Goal: Communication & Community: Ask a question

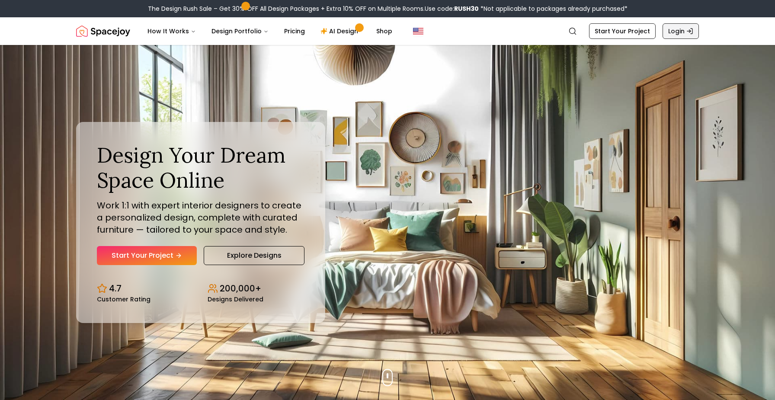
click at [685, 28] on link "Login" at bounding box center [681, 31] width 36 height 16
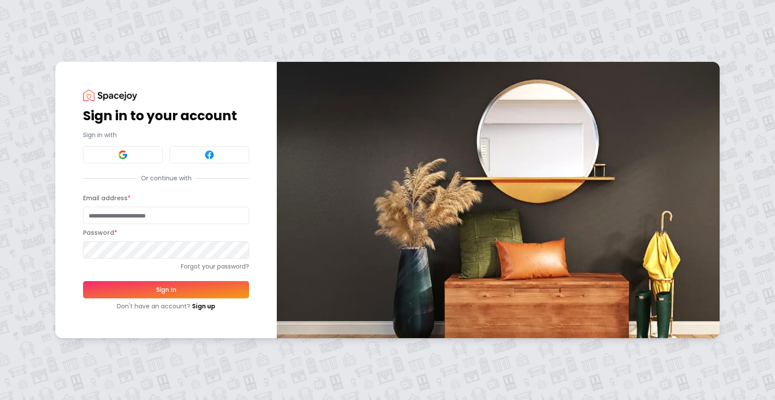
type input "**********"
click at [166, 289] on button "Sign In" at bounding box center [166, 289] width 166 height 17
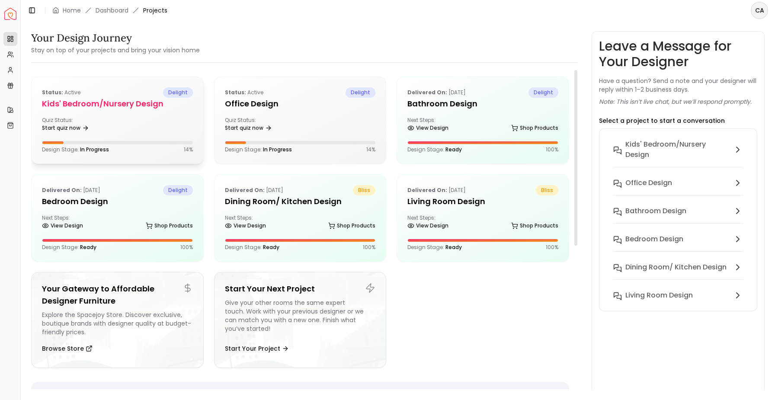
click at [111, 103] on h5 "Kids' Bedroom/Nursery Design" at bounding box center [117, 104] width 151 height 12
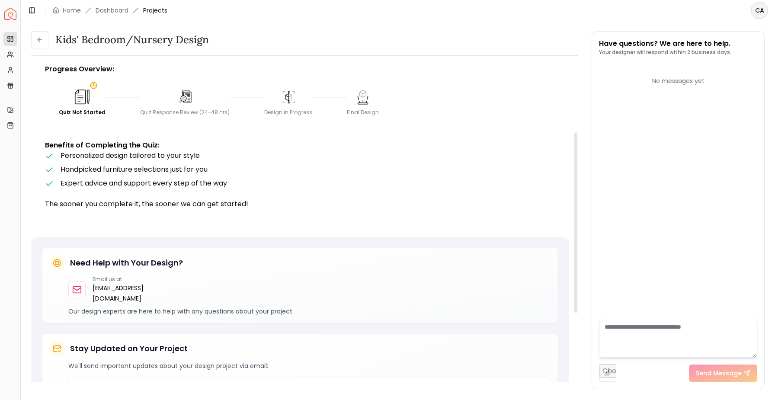
scroll to position [123, 0]
drag, startPoint x: 179, startPoint y: 289, endPoint x: 93, endPoint y: 290, distance: 86.1
click at [93, 290] on div "Email us at hello@spacejoy.com" at bounding box center [309, 290] width 483 height 28
copy p "[EMAIL_ADDRESS][DOMAIN_NAME]"
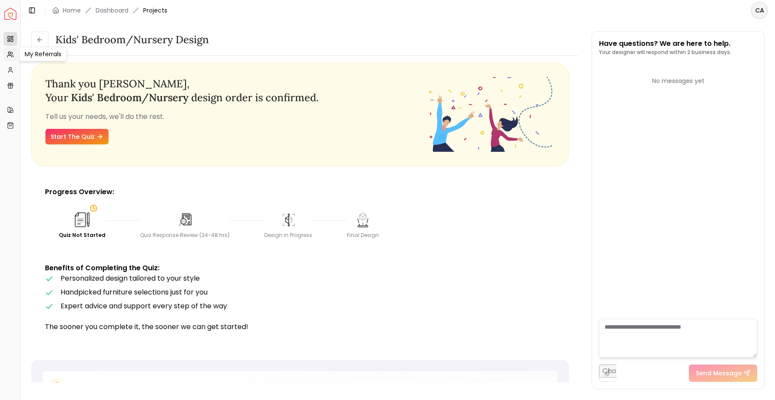
click at [9, 58] on link "My Referrals" at bounding box center [10, 55] width 14 height 14
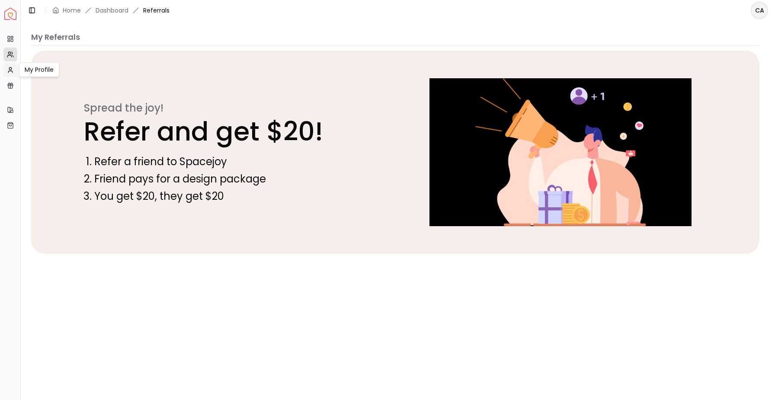
click at [9, 68] on circle at bounding box center [10, 69] width 2 height 2
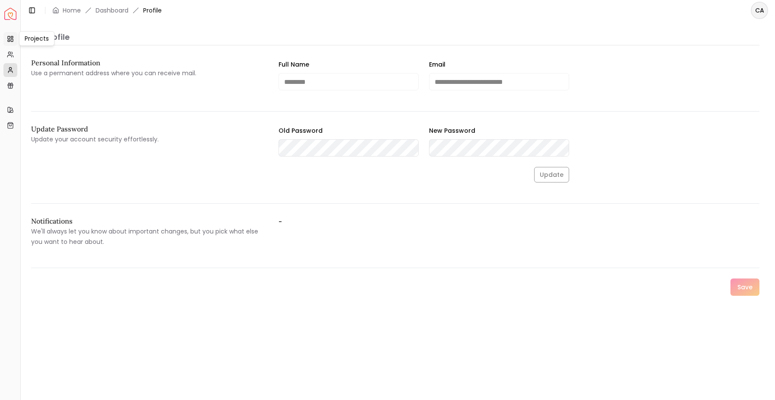
click at [14, 42] on link "Projects" at bounding box center [10, 39] width 14 height 14
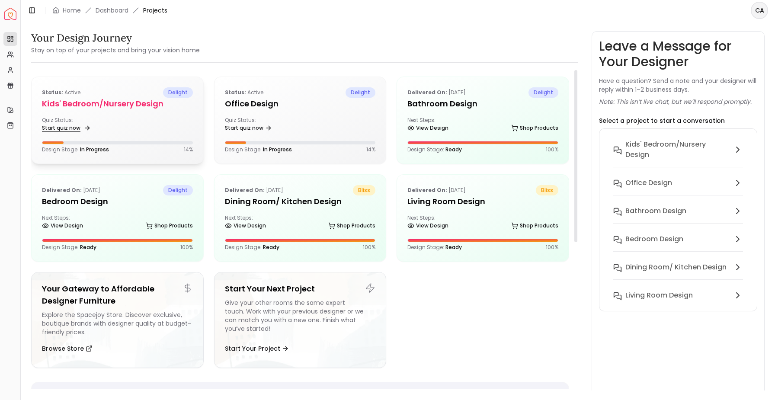
click at [76, 126] on link "Start quiz now" at bounding box center [65, 128] width 47 height 12
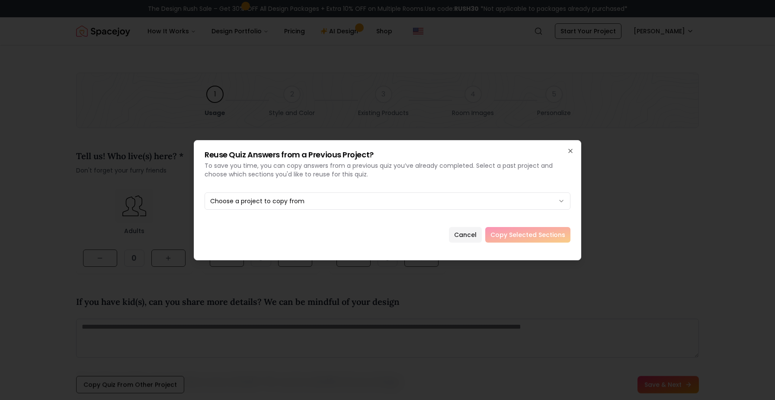
drag, startPoint x: 462, startPoint y: 232, endPoint x: 446, endPoint y: 227, distance: 17.1
click at [462, 232] on button "Cancel" at bounding box center [465, 235] width 33 height 16
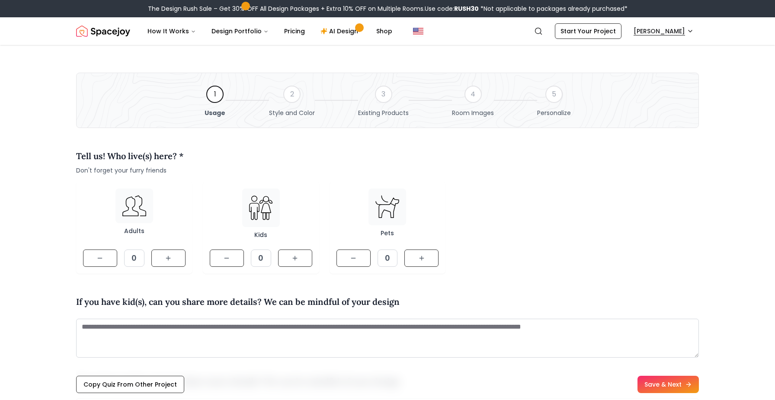
click at [683, 33] on button "Carmen P" at bounding box center [664, 31] width 71 height 16
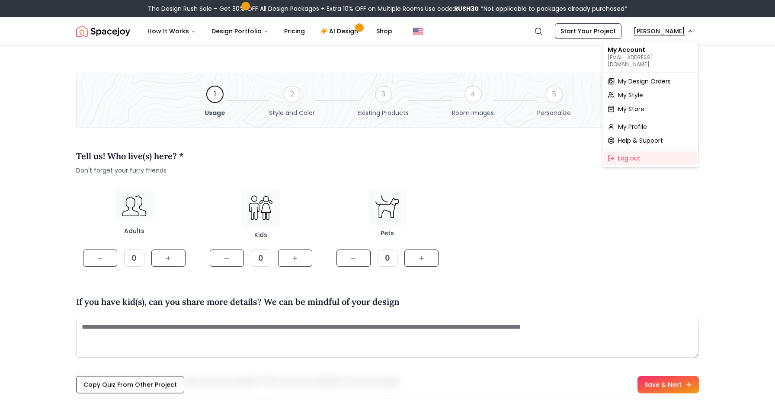
click at [649, 77] on span "My Design Orders" at bounding box center [644, 81] width 53 height 9
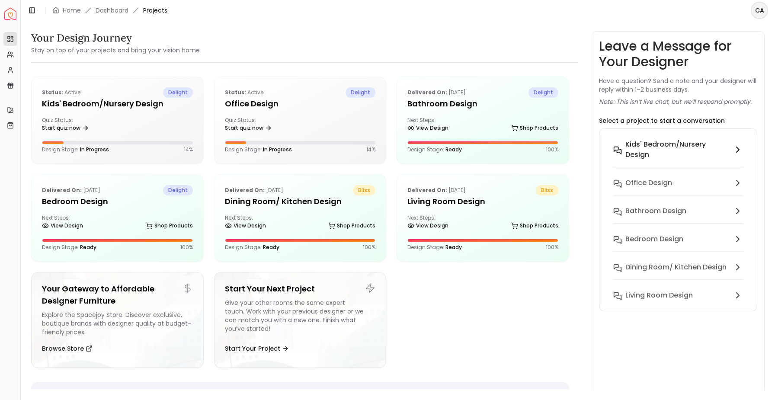
click at [681, 142] on h6 "Kids' Bedroom/Nursery Design" at bounding box center [678, 149] width 104 height 21
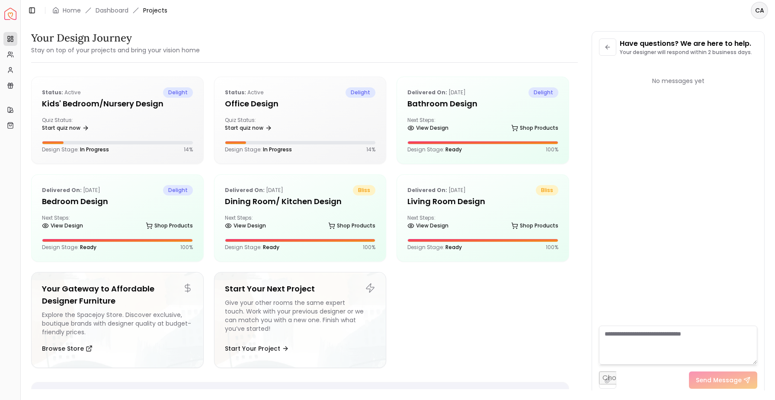
click at [661, 338] on textarea at bounding box center [678, 345] width 158 height 39
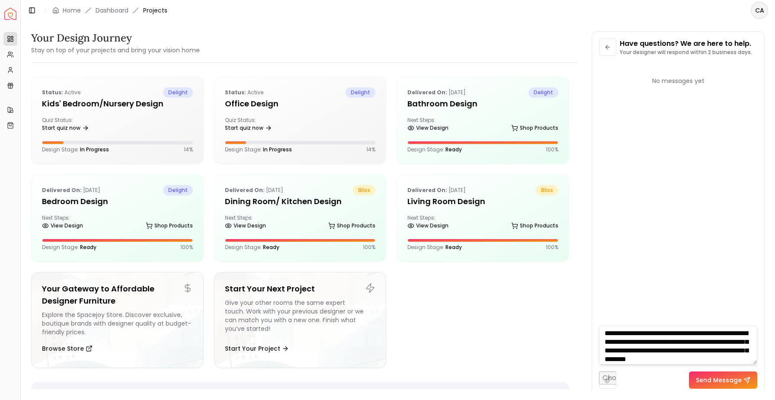
scroll to position [12, 0]
type textarea "**********"
click at [705, 378] on button "Send Message" at bounding box center [723, 380] width 68 height 17
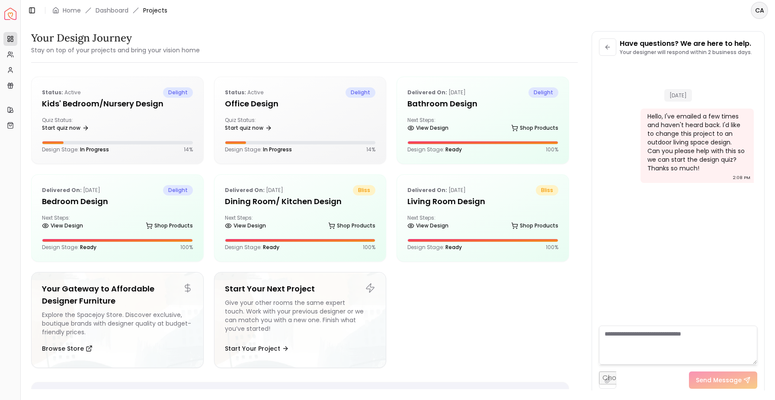
scroll to position [0, 0]
